Goal: Information Seeking & Learning: Learn about a topic

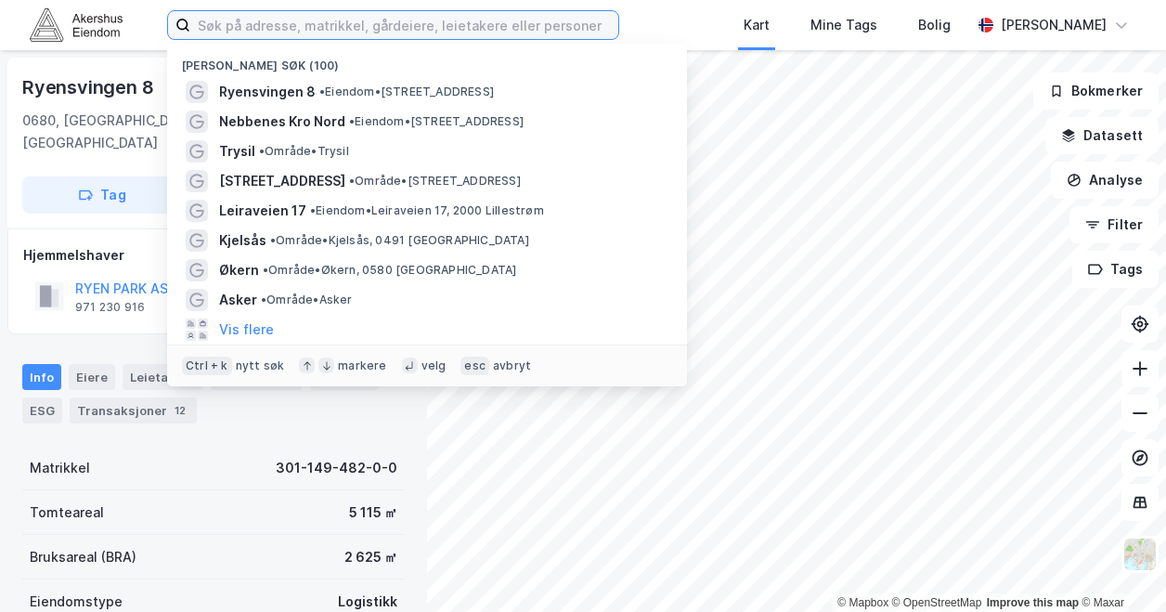
click at [317, 26] on input at bounding box center [404, 25] width 428 height 28
